Goal: Transaction & Acquisition: Purchase product/service

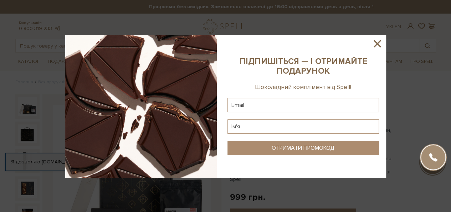
click at [379, 44] on icon at bounding box center [377, 43] width 12 height 12
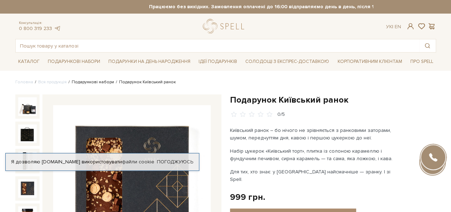
click at [99, 82] on link "Подарункові набори" at bounding box center [93, 81] width 42 height 5
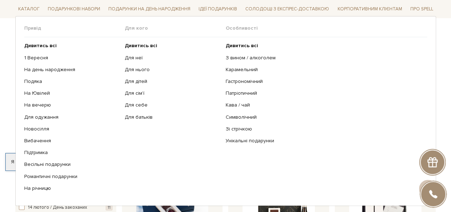
scroll to position [129, 0]
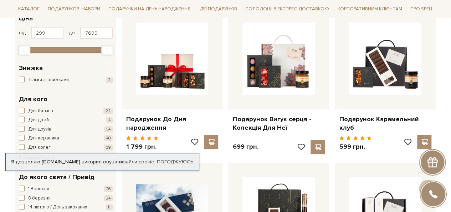
drag, startPoint x: 106, startPoint y: 50, endPoint x: 59, endPoint y: 50, distance: 47.1
click at [59, 50] on div "Max" at bounding box center [60, 49] width 11 height 9
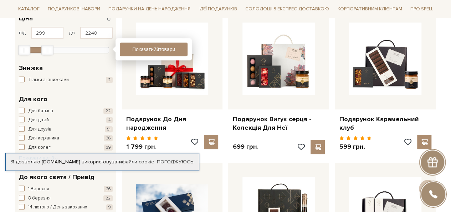
drag, startPoint x: 59, startPoint y: 50, endPoint x: 42, endPoint y: 50, distance: 16.8
click at [42, 50] on div "Max" at bounding box center [47, 49] width 11 height 9
click at [99, 32] on input "2248" at bounding box center [96, 33] width 32 height 12
type input "2"
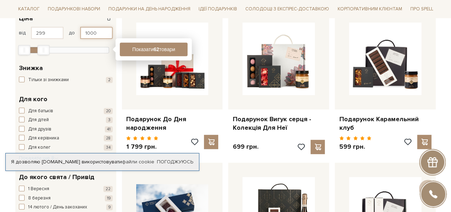
type input "1000"
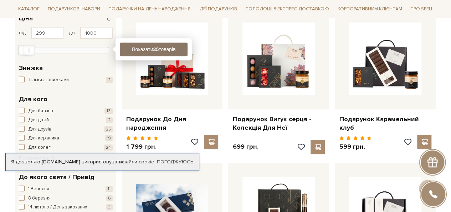
click at [174, 49] on button "Показати 35 товарів" at bounding box center [154, 49] width 68 height 14
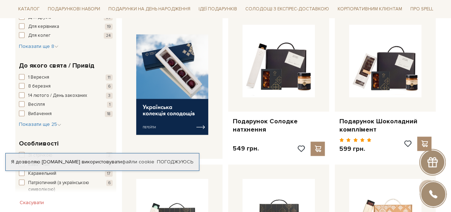
scroll to position [282, 0]
